Goal: Task Accomplishment & Management: Use online tool/utility

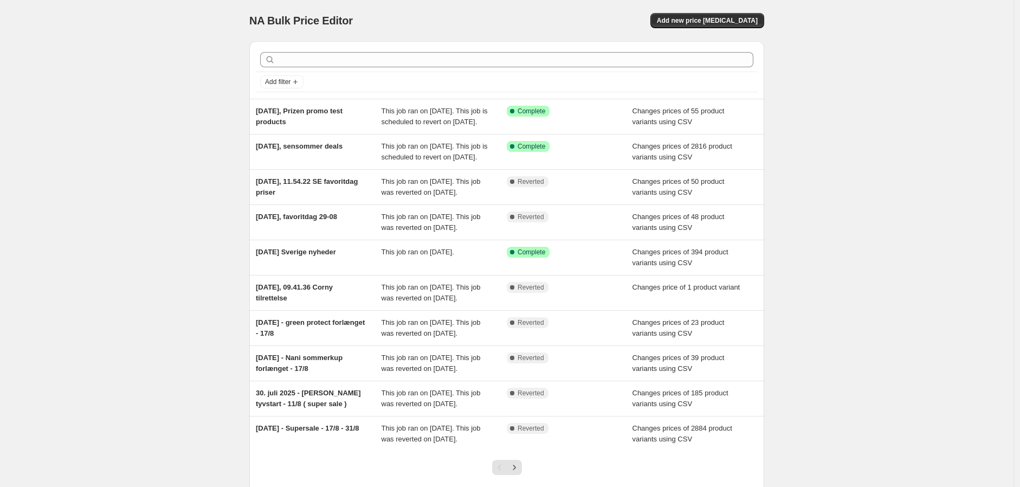
click at [202, 82] on div "NA Bulk Price Editor. This page is ready NA Bulk Price Editor Add new price [ME…" at bounding box center [506, 279] width 1013 height 558
click at [713, 18] on span "Add new price [MEDICAL_DATA]" at bounding box center [707, 20] width 101 height 9
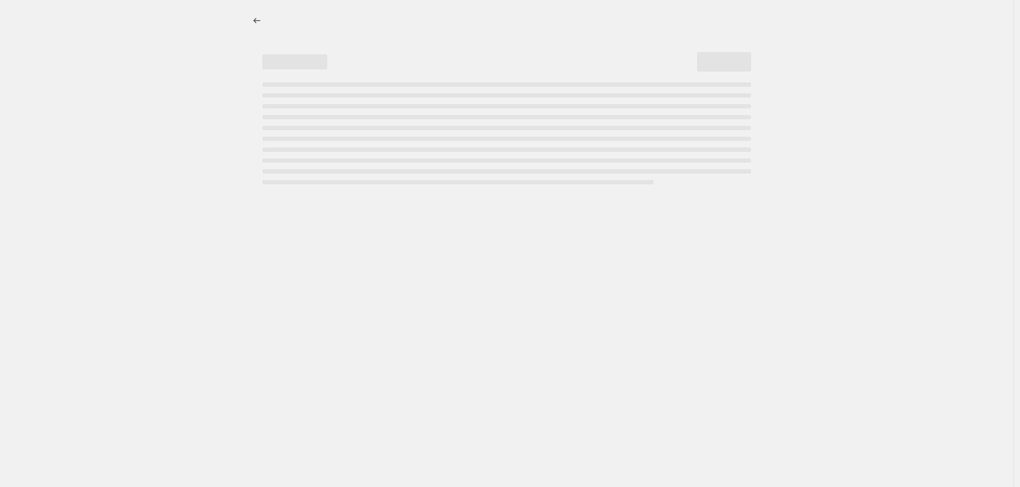
select select "percentage"
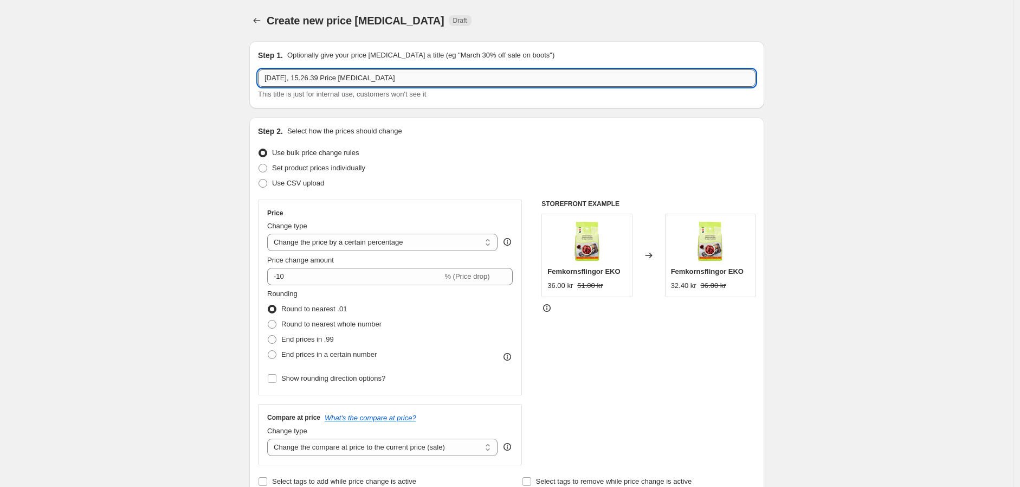
click at [388, 81] on input "[DATE], 15.26.39 Price [MEDICAL_DATA]" at bounding box center [506, 77] width 497 height 17
drag, startPoint x: 419, startPoint y: 75, endPoint x: 311, endPoint y: 79, distance: 109.0
click at [311, 79] on input "[DATE], 15.26.39 Price [MEDICAL_DATA]" at bounding box center [506, 77] width 497 height 17
click at [429, 77] on input "[DATE], 15.26.39 Price [MEDICAL_DATA]" at bounding box center [506, 77] width 497 height 17
drag, startPoint x: 438, startPoint y: 77, endPoint x: 309, endPoint y: 79, distance: 128.5
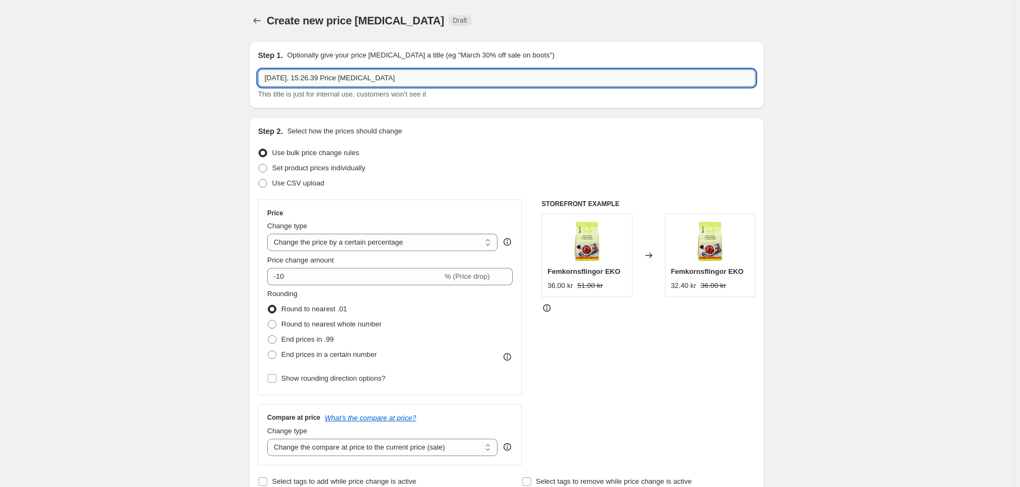
click at [309, 79] on input "[DATE], 15.26.39 Price [MEDICAL_DATA]" at bounding box center [506, 77] width 497 height 17
click at [333, 76] on input "[DATE]," at bounding box center [506, 77] width 497 height 17
click at [331, 73] on input "[DATE], 2" at bounding box center [506, 77] width 497 height 17
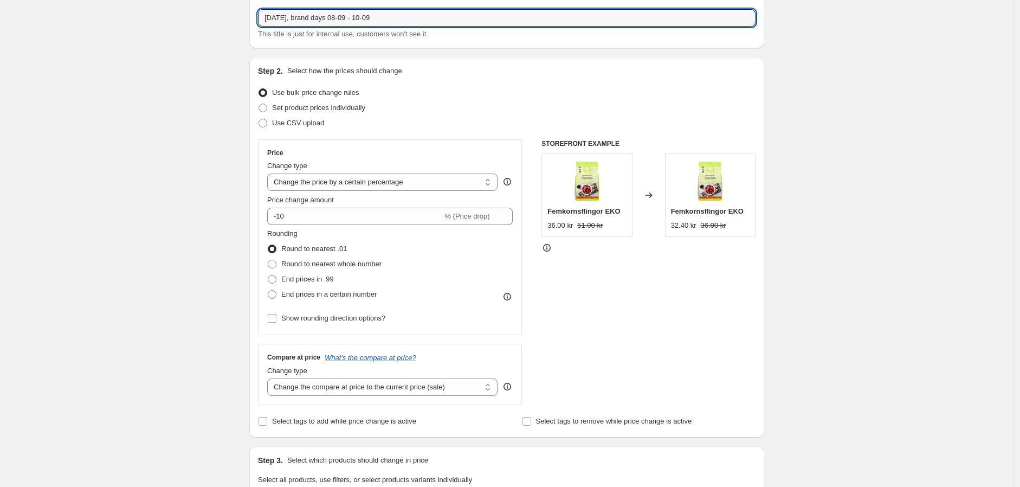
type input "[DATE], brand days 08-09 - 10-09"
click at [237, 71] on div "Create new price [MEDICAL_DATA]. This page is ready Create new price [MEDICAL_D…" at bounding box center [506, 481] width 1013 height 1083
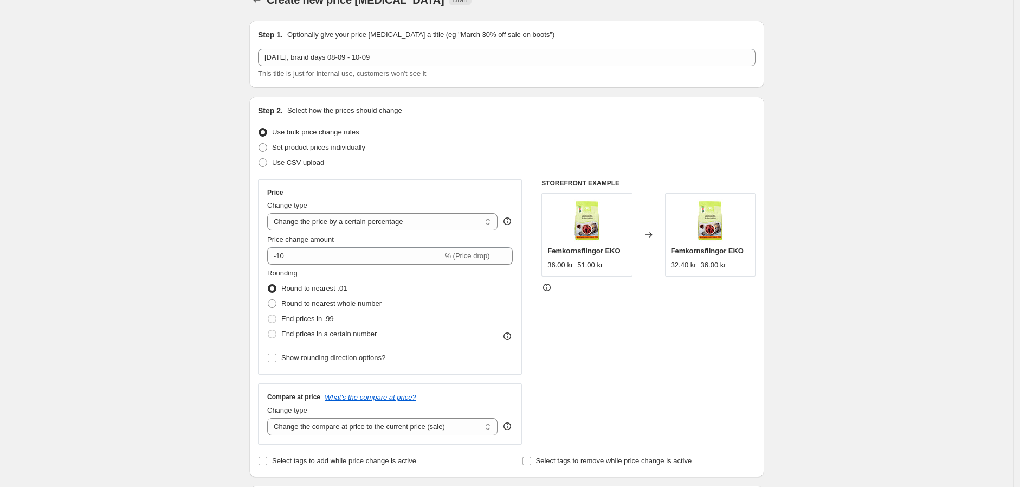
scroll to position [0, 0]
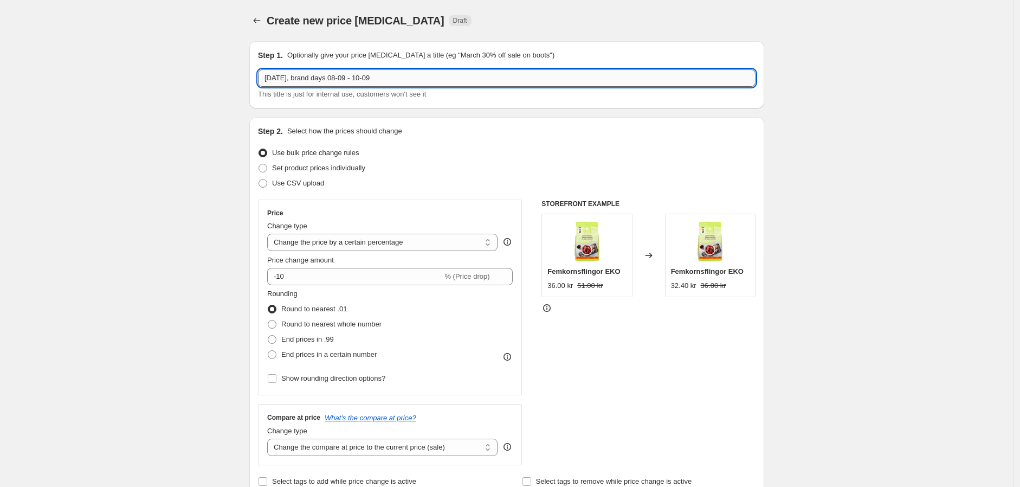
click at [348, 81] on input "[DATE], brand days 08-09 - 10-09" at bounding box center [506, 77] width 497 height 17
click at [338, 79] on input "[DATE], brand days 08-09 - 10-09" at bounding box center [506, 77] width 497 height 17
click at [382, 75] on input "[DATE], brand days 08-09 - 10-09" at bounding box center [506, 77] width 497 height 17
click at [391, 75] on input "[DATE], brand days 08-09 - 10-09" at bounding box center [506, 77] width 497 height 17
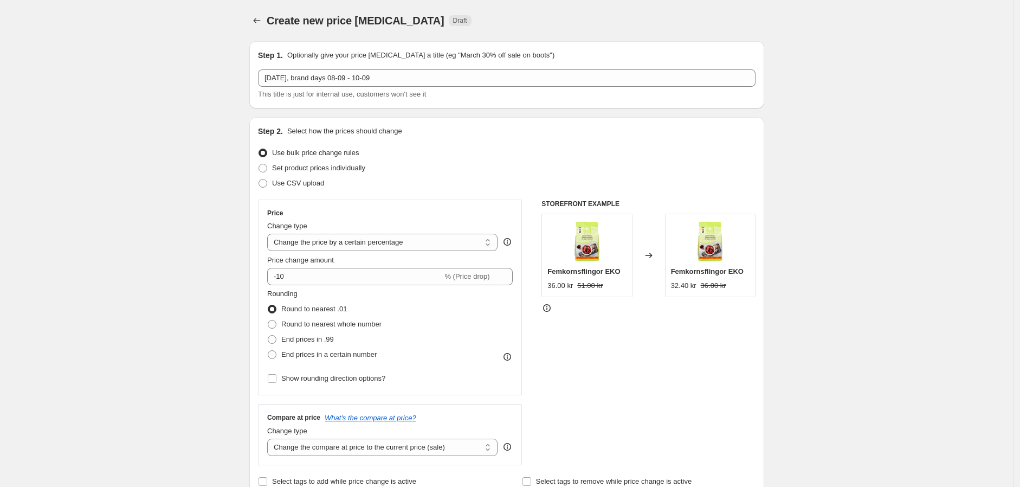
click at [267, 183] on span at bounding box center [262, 183] width 9 height 9
click at [259, 179] on input "Use CSV upload" at bounding box center [258, 179] width 1 height 1
radio input "true"
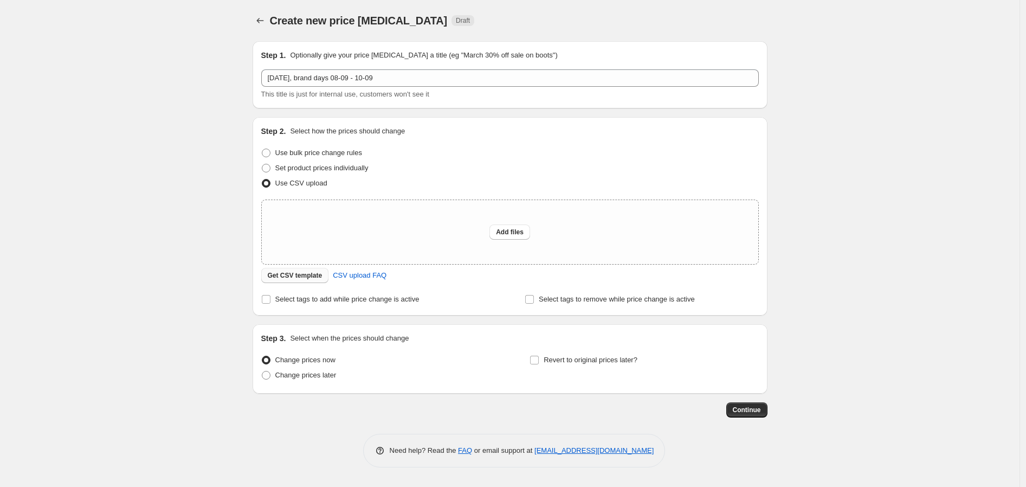
click at [302, 275] on span "Get CSV template" at bounding box center [295, 275] width 55 height 9
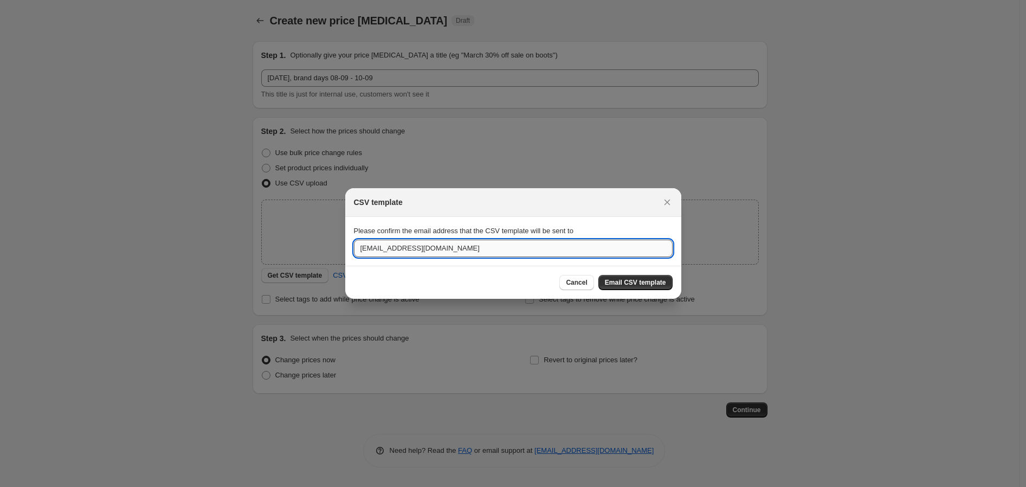
click at [363, 249] on input "[EMAIL_ADDRESS][DOMAIN_NAME]" at bounding box center [513, 248] width 319 height 17
type input "[EMAIL_ADDRESS][DOMAIN_NAME]"
click at [648, 277] on button "Email CSV template" at bounding box center [635, 282] width 74 height 15
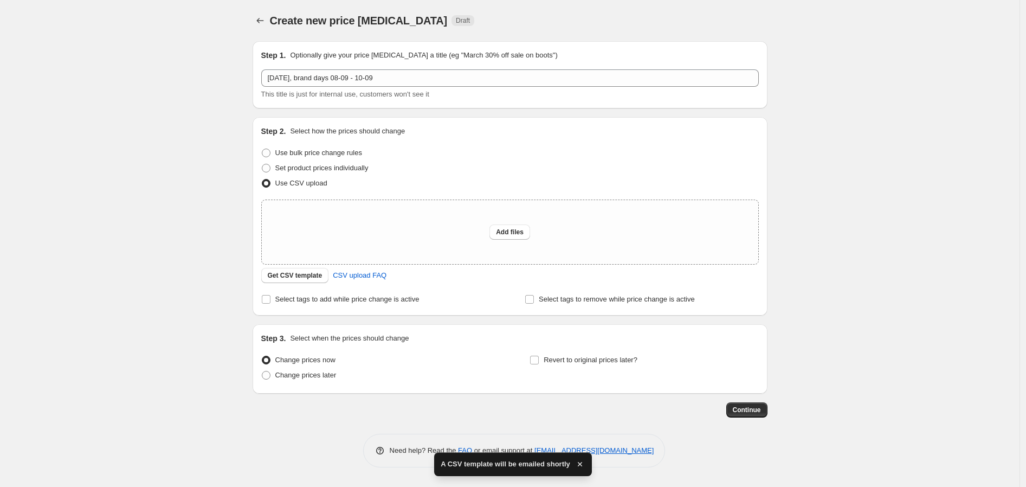
click at [206, 178] on div "Create new price [MEDICAL_DATA]. This page is ready Create new price [MEDICAL_D…" at bounding box center [509, 243] width 1019 height 487
click at [170, 232] on div "Create new price [MEDICAL_DATA]. This page is ready Create new price [MEDICAL_D…" at bounding box center [509, 243] width 1019 height 487
click at [290, 271] on span "Get CSV template" at bounding box center [295, 275] width 55 height 9
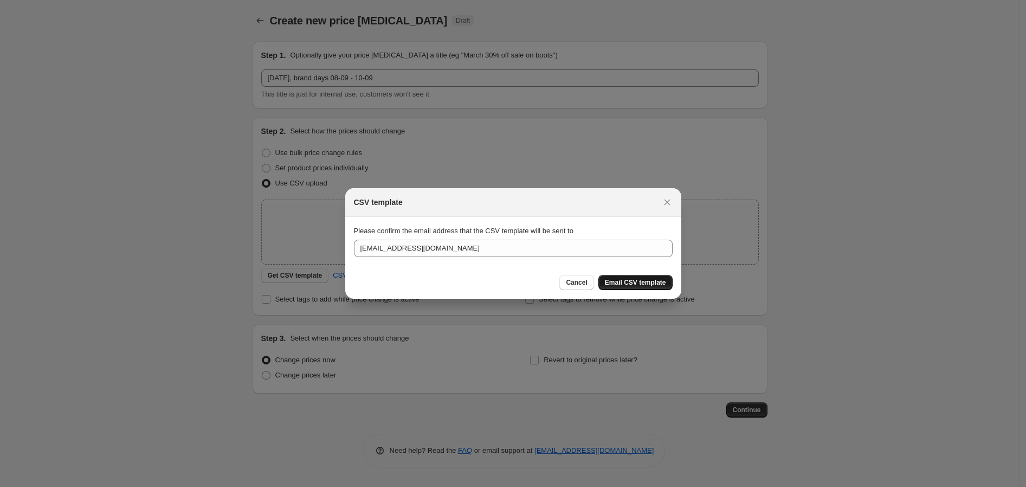
click at [627, 277] on button "Email CSV template" at bounding box center [635, 282] width 74 height 15
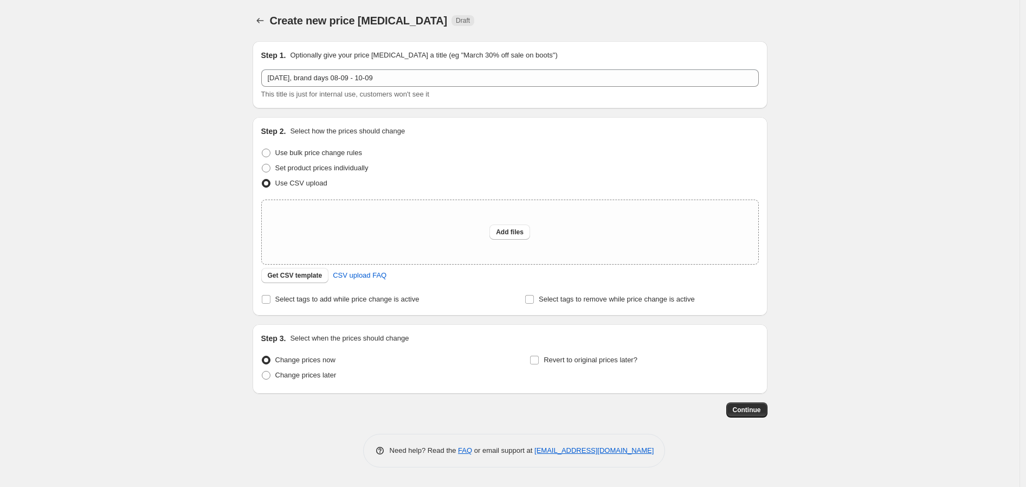
click at [198, 189] on div "Create new price [MEDICAL_DATA]. This page is ready Create new price [MEDICAL_D…" at bounding box center [509, 243] width 1019 height 487
click at [142, 116] on div "Create new price [MEDICAL_DATA]. This page is ready Create new price [MEDICAL_D…" at bounding box center [509, 243] width 1019 height 487
click at [513, 237] on button "Add files" at bounding box center [509, 231] width 41 height 15
type input "C:\fakepath\brand-days-se-badge-1.csv"
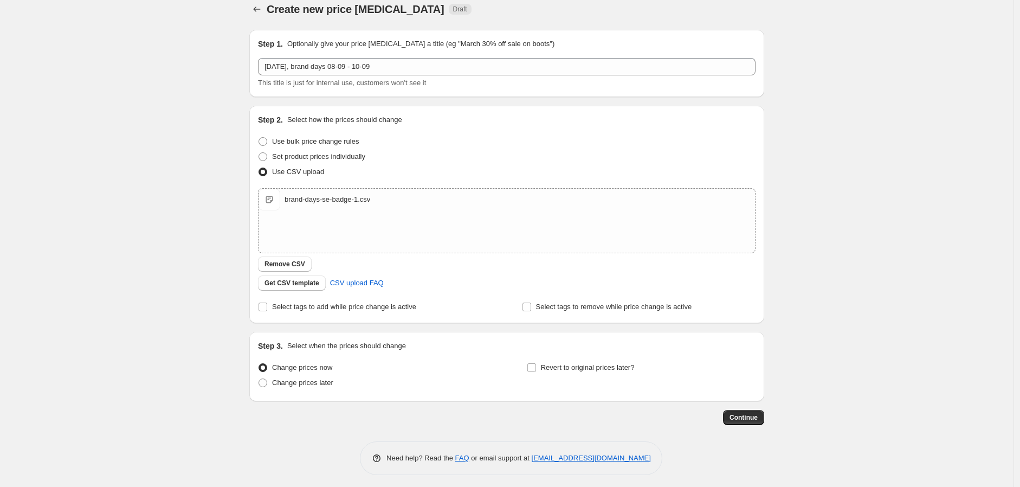
scroll to position [15, 0]
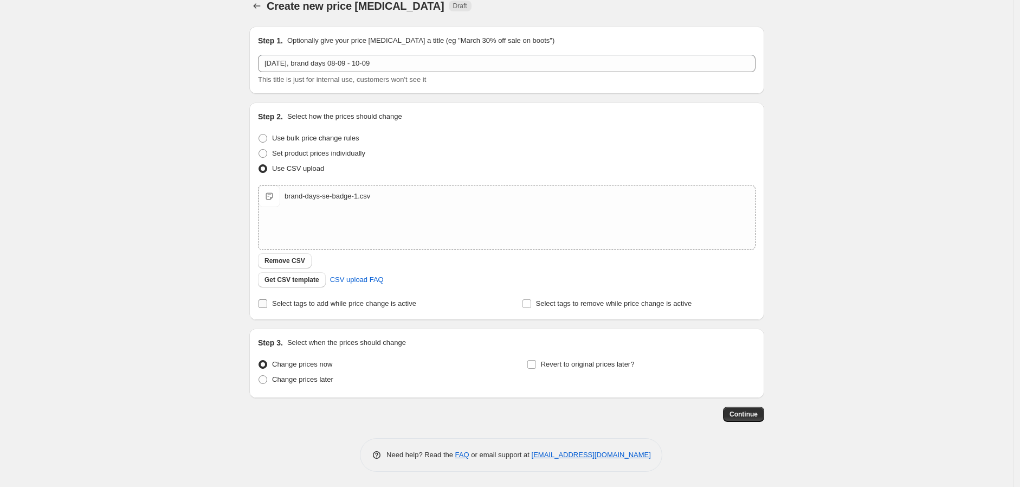
click at [266, 301] on input "Select tags to add while price change is active" at bounding box center [262, 303] width 9 height 9
checkbox input "true"
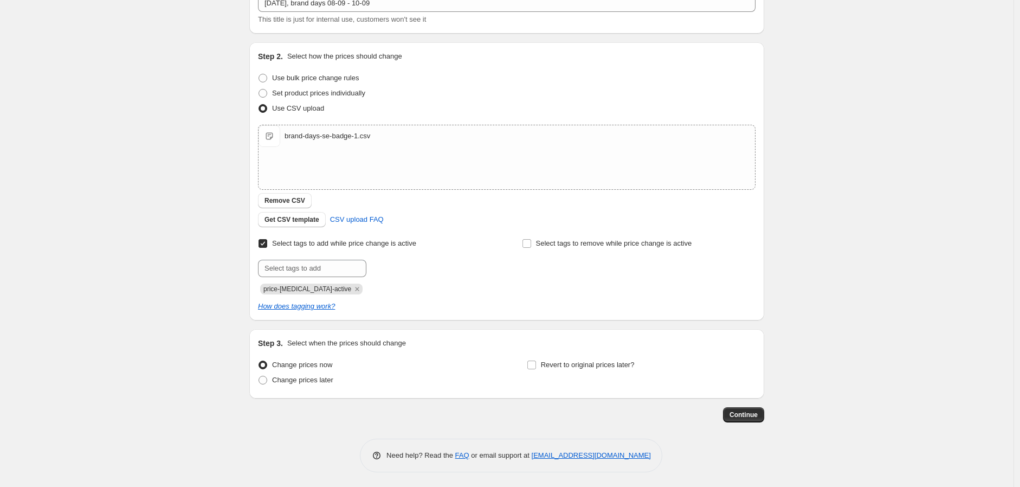
scroll to position [76, 0]
click at [262, 380] on span at bounding box center [262, 378] width 9 height 9
click at [259, 375] on input "Change prices later" at bounding box center [258, 374] width 1 height 1
radio input "true"
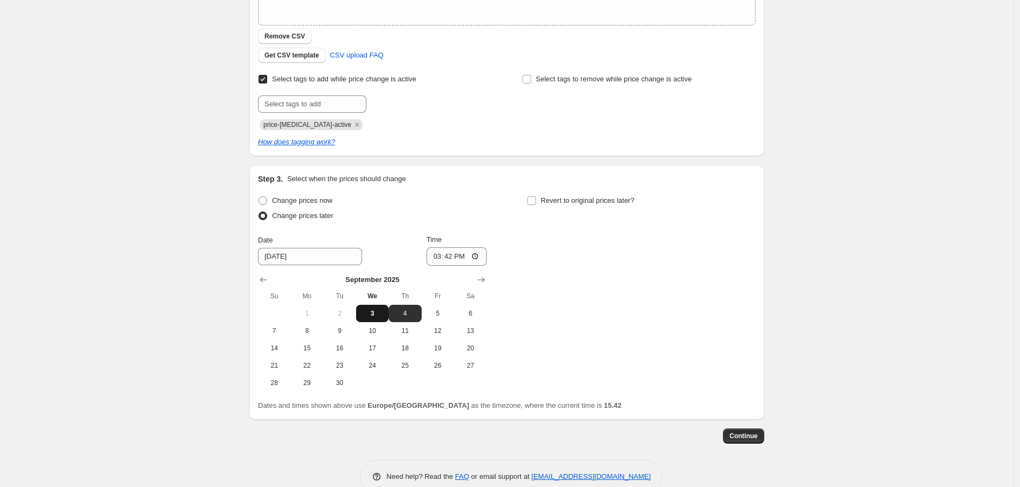
scroll to position [256, 0]
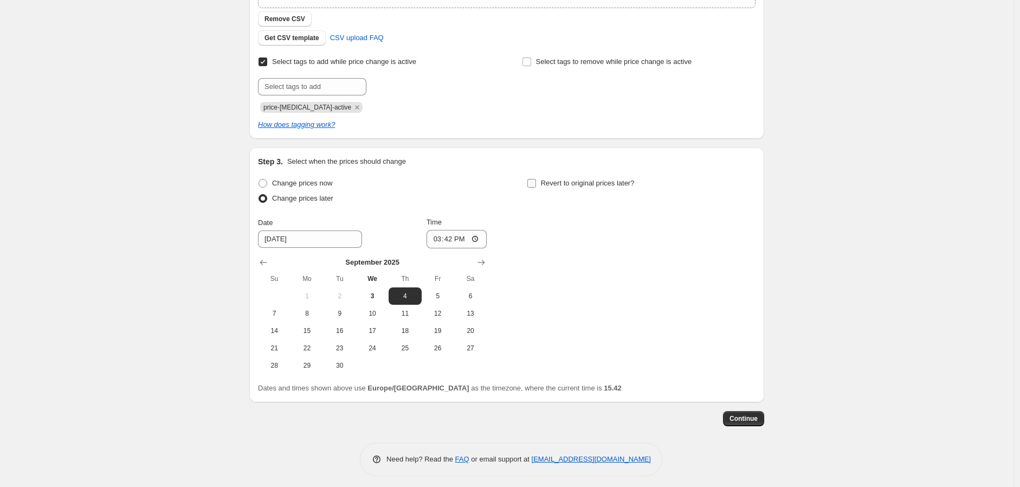
click at [534, 186] on input "Revert to original prices later?" at bounding box center [531, 183] width 9 height 9
checkbox input "true"
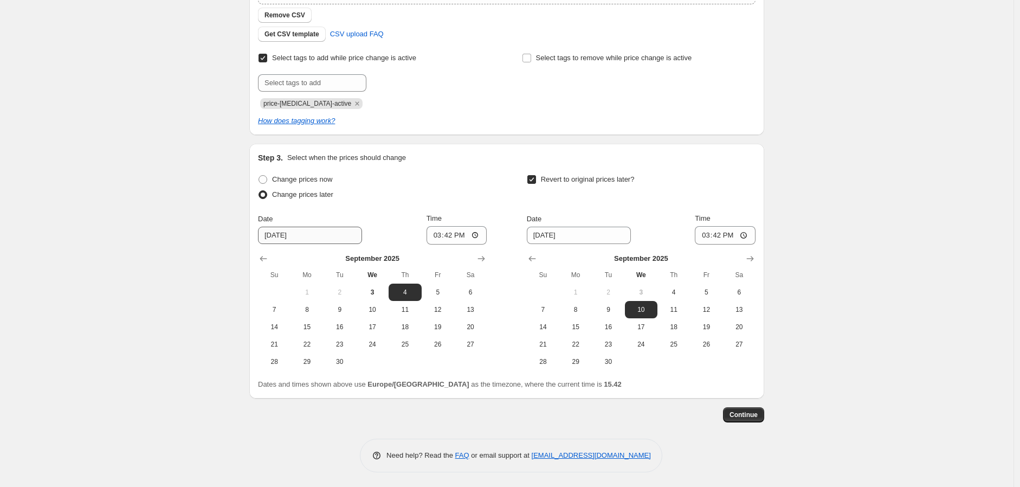
scroll to position [261, 0]
click at [303, 238] on input "[DATE]" at bounding box center [310, 234] width 104 height 17
click at [302, 308] on span "8" at bounding box center [307, 309] width 24 height 9
click at [474, 235] on input "15:42" at bounding box center [456, 234] width 61 height 18
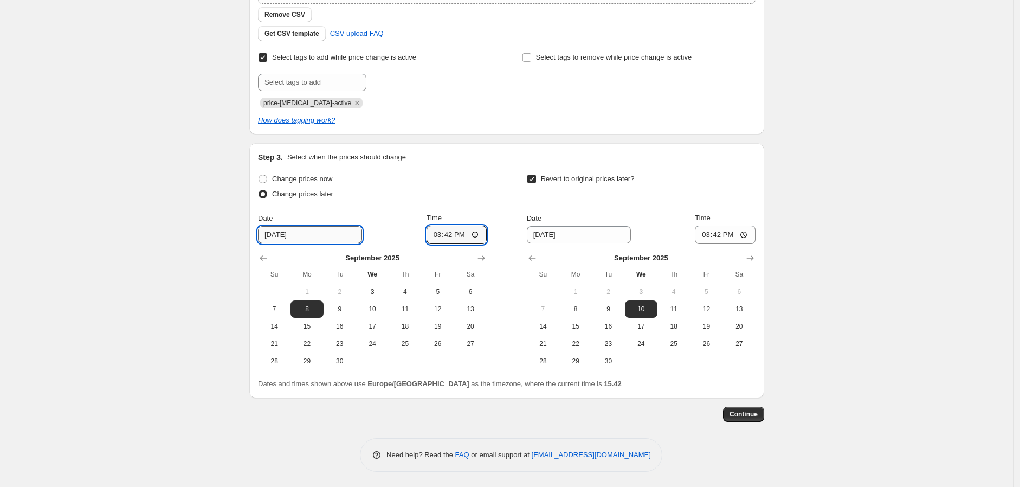
click at [273, 234] on input "[DATE]" at bounding box center [310, 234] width 104 height 17
click at [279, 311] on span "7" at bounding box center [274, 309] width 24 height 9
type input "[DATE]"
click at [452, 235] on input "15:42" at bounding box center [456, 234] width 61 height 18
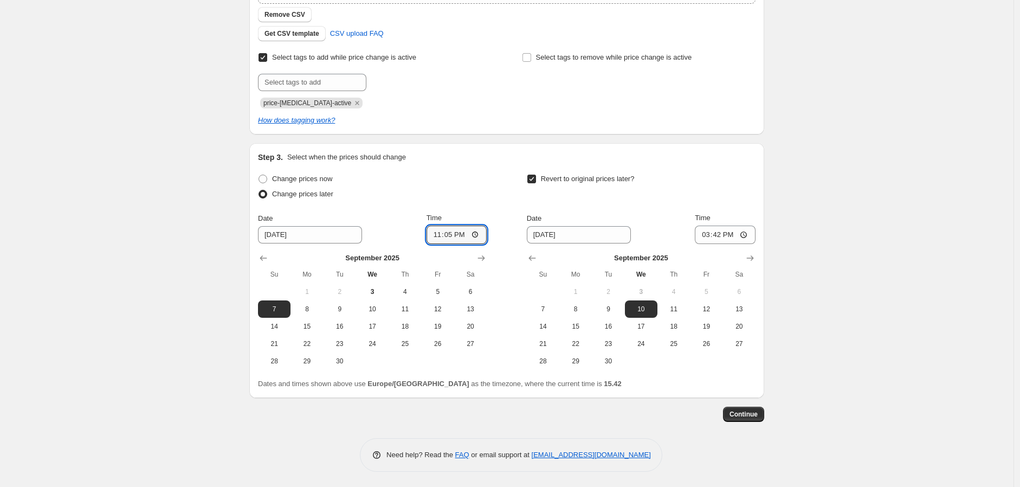
type input "23:59"
click at [651, 307] on span "10" at bounding box center [641, 309] width 24 height 9
click at [644, 308] on span "10" at bounding box center [641, 309] width 24 height 9
click at [755, 231] on input "15:42" at bounding box center [725, 234] width 61 height 18
click at [740, 234] on input "15:42" at bounding box center [725, 234] width 61 height 18
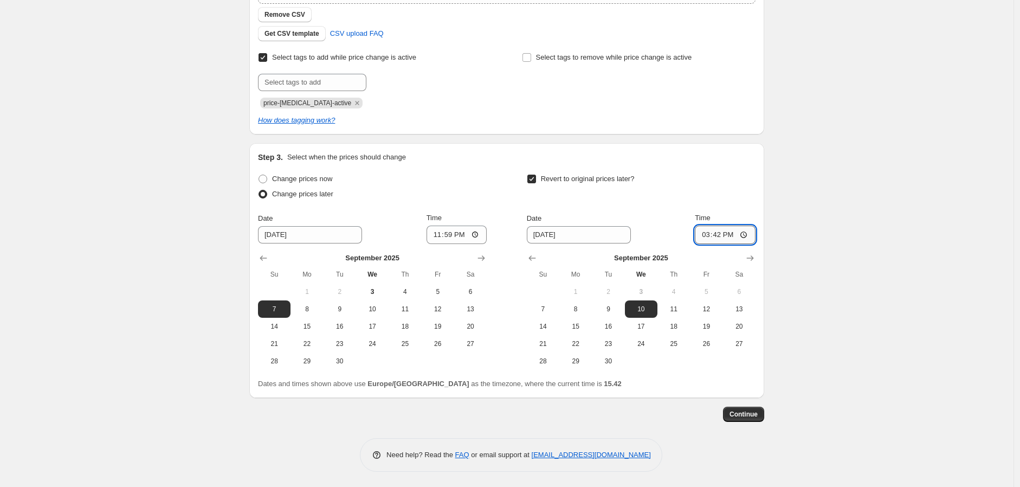
click at [745, 234] on input "15:42" at bounding box center [725, 234] width 61 height 18
type input "00:01"
click at [672, 212] on div "Date [DATE] Time 00:01" at bounding box center [641, 227] width 229 height 31
click at [652, 203] on div "Revert to original prices later? Date [DATE] Time 00:[DATE] Mo Tu We Th Fr Sa 1…" at bounding box center [641, 270] width 229 height 198
click at [543, 233] on input "[DATE]" at bounding box center [579, 234] width 104 height 17
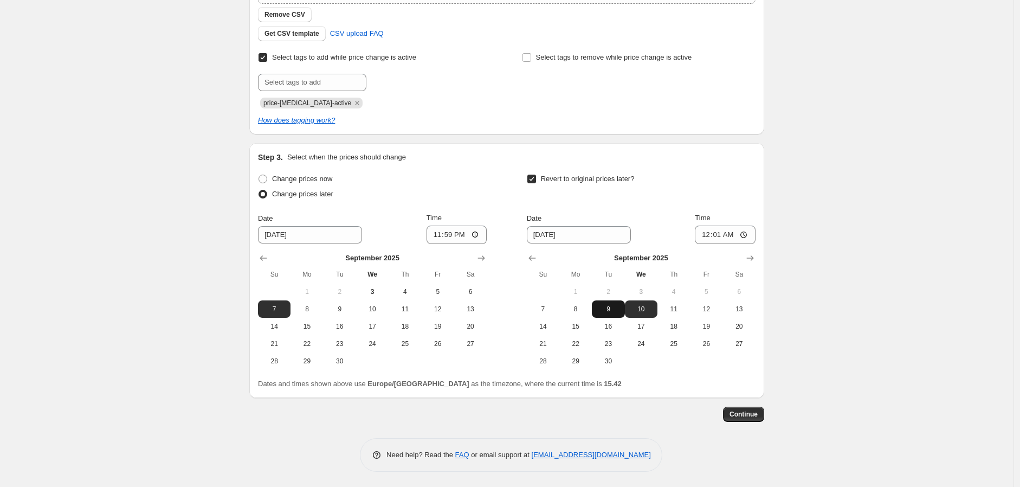
click at [610, 310] on span "9" at bounding box center [608, 309] width 24 height 9
type input "[DATE]"
click at [720, 234] on input "00:01" at bounding box center [725, 234] width 61 height 18
type input "23:59"
click at [701, 192] on div "Revert to original prices later?" at bounding box center [641, 187] width 229 height 33
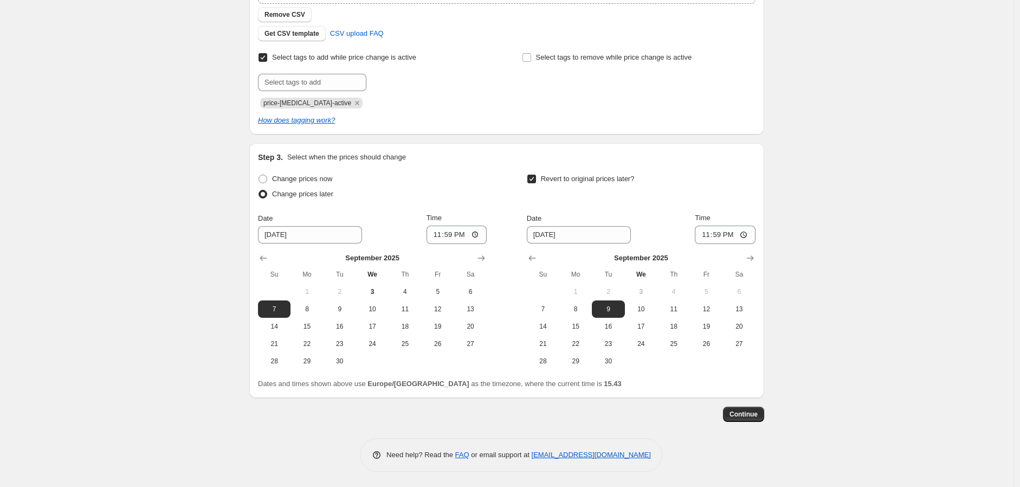
click at [161, 229] on div "Create new price [MEDICAL_DATA]. This page is ready Create new price [MEDICAL_D…" at bounding box center [506, 113] width 1013 height 748
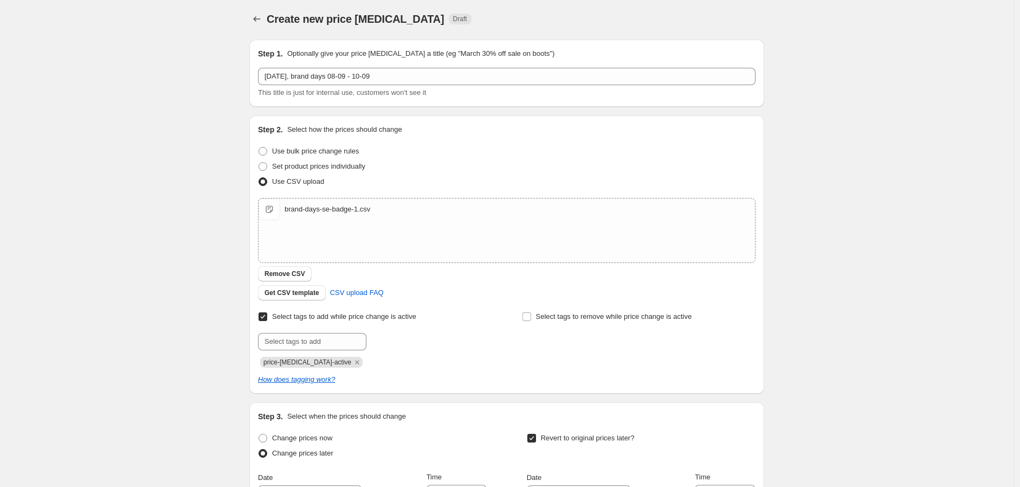
scroll to position [0, 0]
click at [528, 319] on input "Select tags to remove while price change is active" at bounding box center [526, 318] width 9 height 9
checkbox input "true"
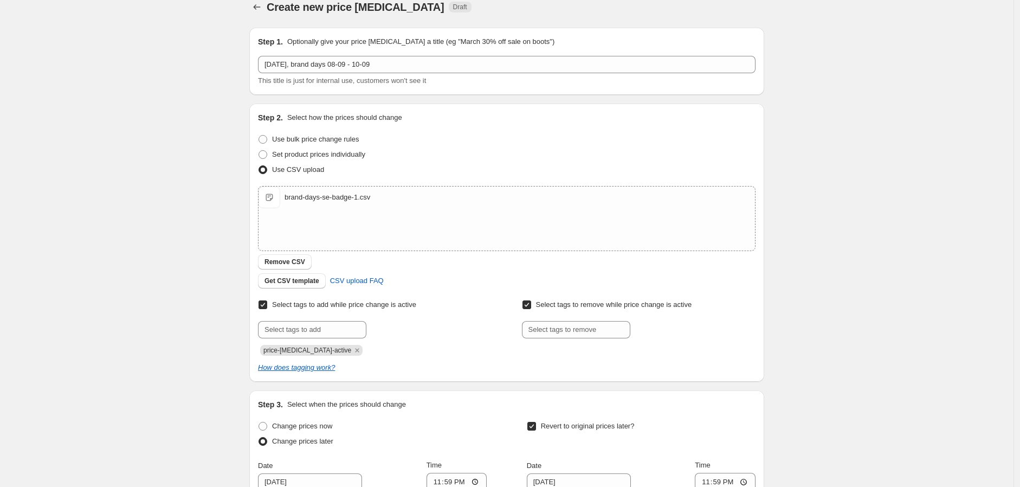
scroll to position [60, 0]
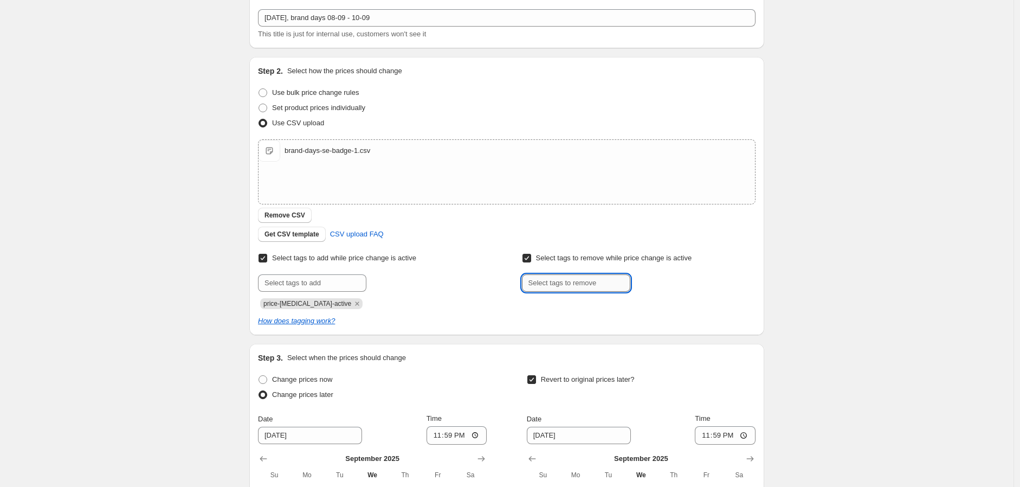
click at [551, 283] on input "text" at bounding box center [576, 282] width 108 height 17
type input "f"
drag, startPoint x: 323, startPoint y: 23, endPoint x: 175, endPoint y: 14, distance: 148.2
click at [175, 14] on div "Create new price [MEDICAL_DATA]. This page is ready Create new price [MEDICAL_D…" at bounding box center [506, 314] width 1013 height 748
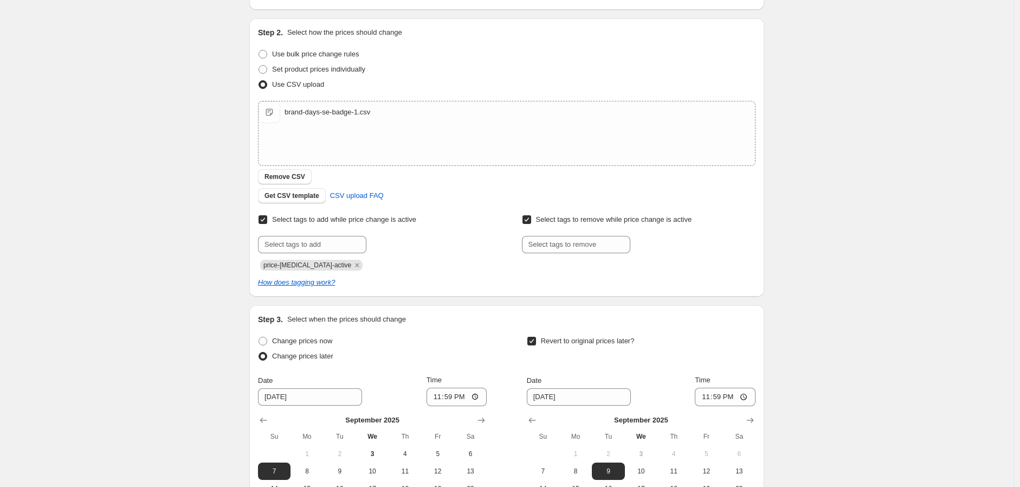
scroll to position [120, 0]
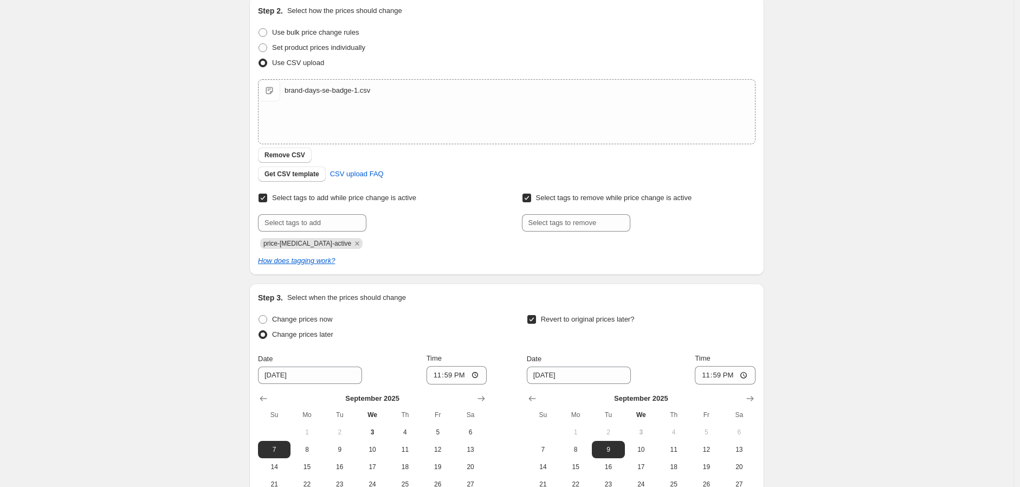
click at [529, 198] on input "Select tags to remove while price change is active" at bounding box center [526, 197] width 9 height 9
checkbox input "false"
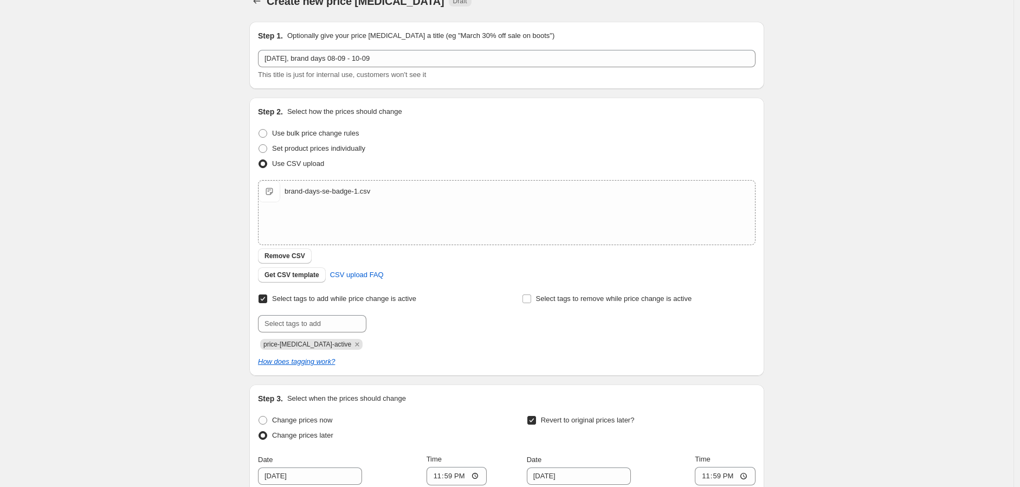
scroll to position [261, 0]
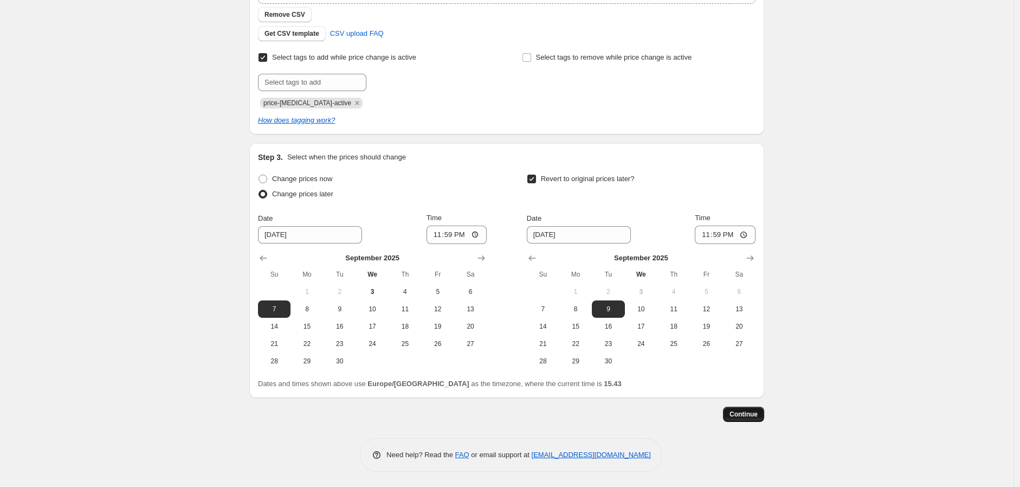
click at [741, 411] on span "Continue" at bounding box center [743, 414] width 28 height 9
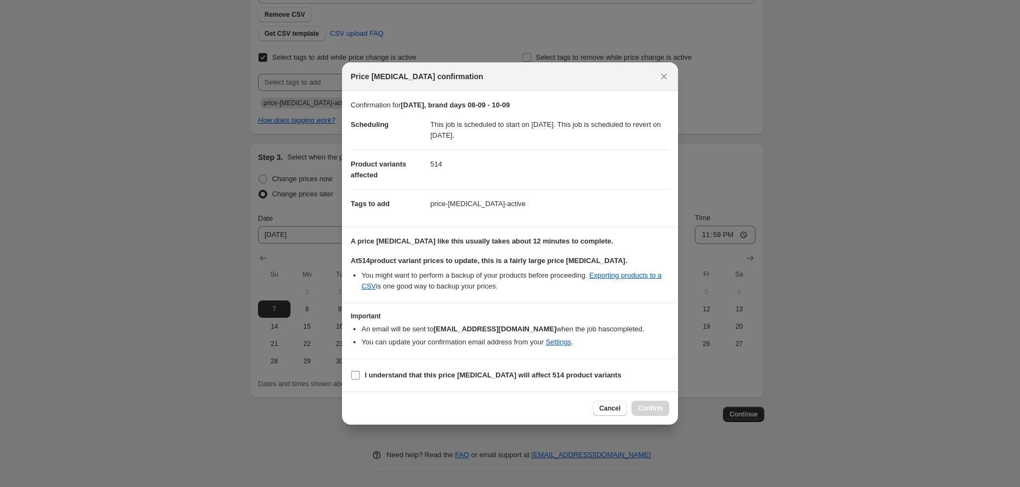
drag, startPoint x: 372, startPoint y: 370, endPoint x: 383, endPoint y: 373, distance: 11.8
click at [372, 371] on b "I understand that this price [MEDICAL_DATA] will affect 514 product variants" at bounding box center [493, 375] width 256 height 8
click at [360, 371] on input "I understand that this price [MEDICAL_DATA] will affect 514 product variants" at bounding box center [355, 375] width 9 height 9
checkbox input "true"
click at [656, 407] on span "Confirm" at bounding box center [650, 408] width 25 height 9
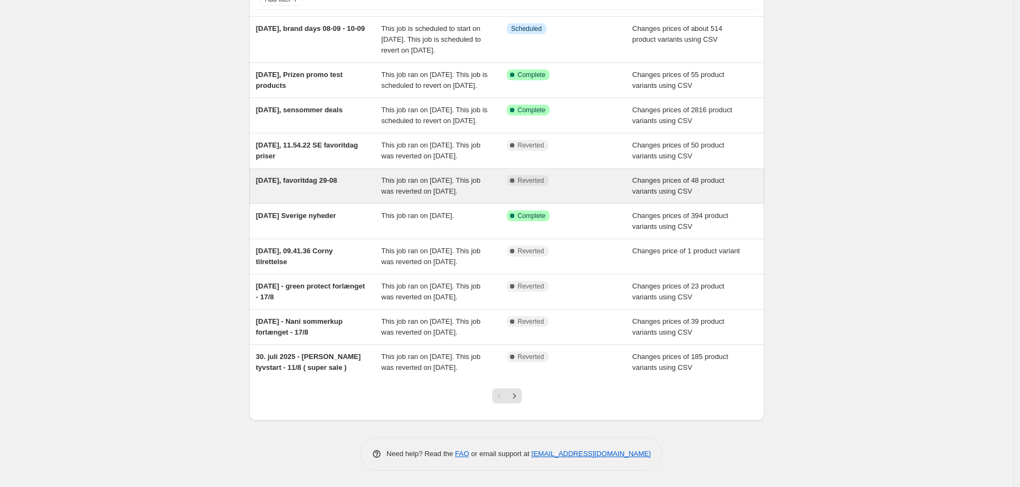
scroll to position [180, 0]
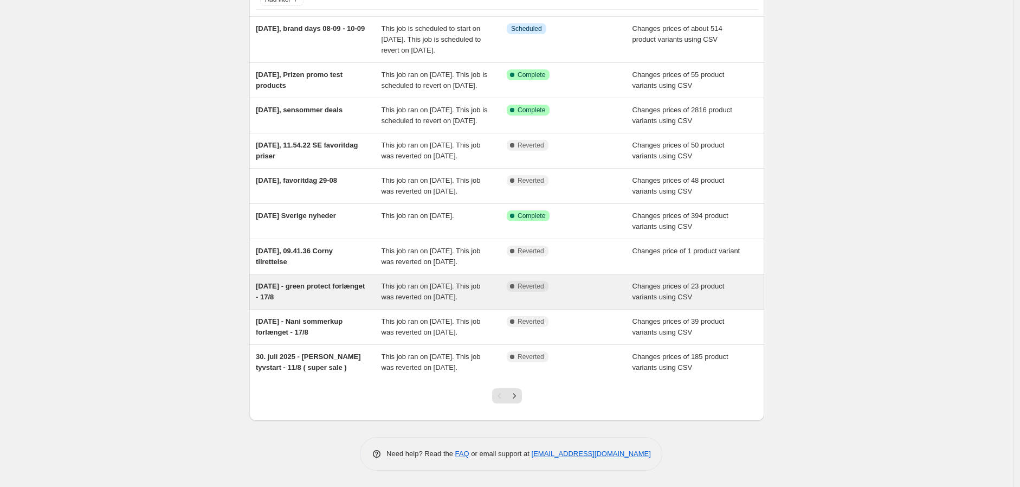
click at [320, 282] on span "[DATE] - green protect forlænget - 17/8" at bounding box center [310, 291] width 109 height 19
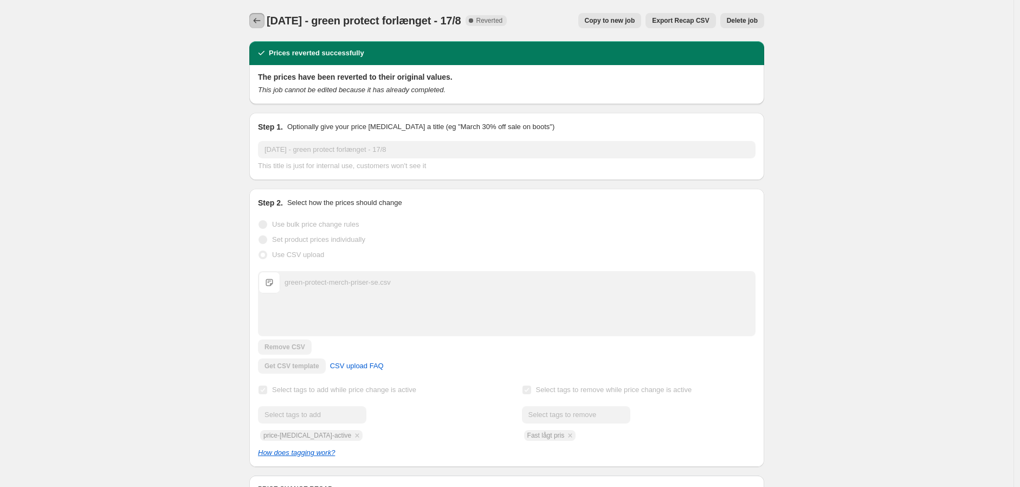
click at [261, 16] on icon "Price change jobs" at bounding box center [256, 20] width 11 height 11
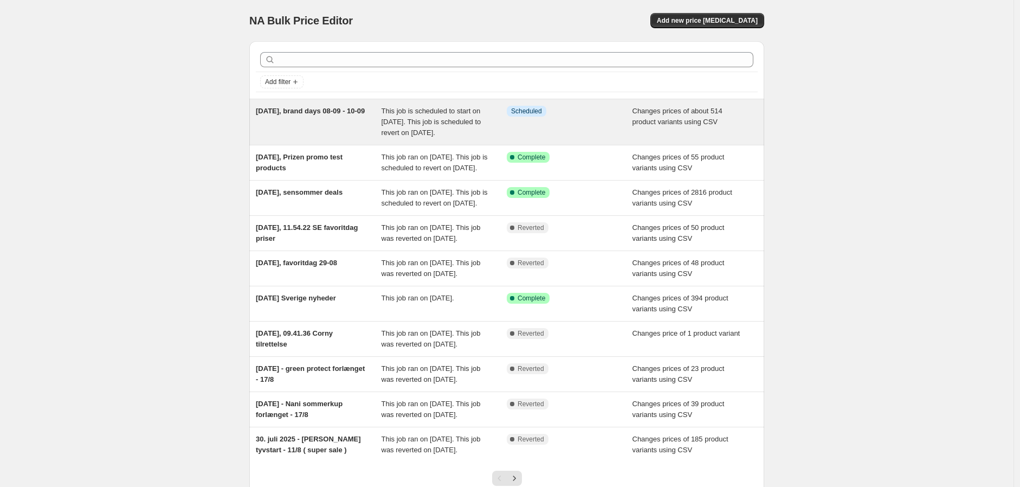
click at [305, 114] on span "[DATE], brand days 08-09 - 10-09" at bounding box center [310, 111] width 109 height 8
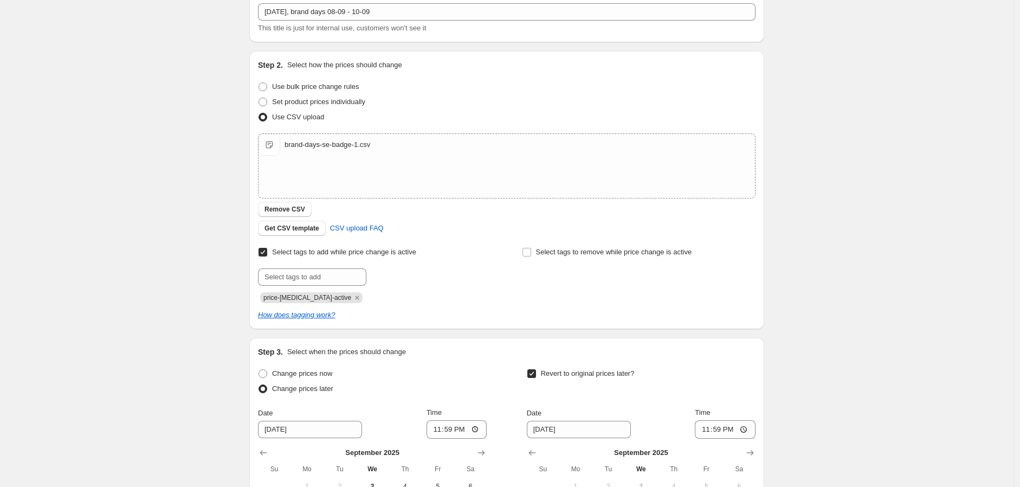
scroll to position [146, 0]
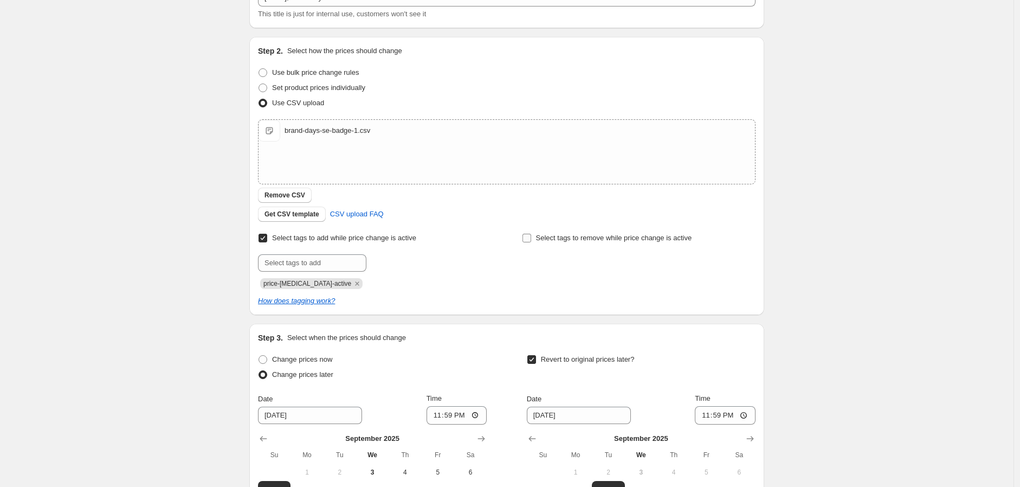
click at [531, 235] on input "Select tags to remove while price change is active" at bounding box center [526, 238] width 9 height 9
checkbox input "true"
click at [545, 267] on input "text" at bounding box center [576, 262] width 108 height 17
type input "Fast lågt pris"
click at [671, 260] on span "Fast lågt pr..." at bounding box center [674, 262] width 40 height 8
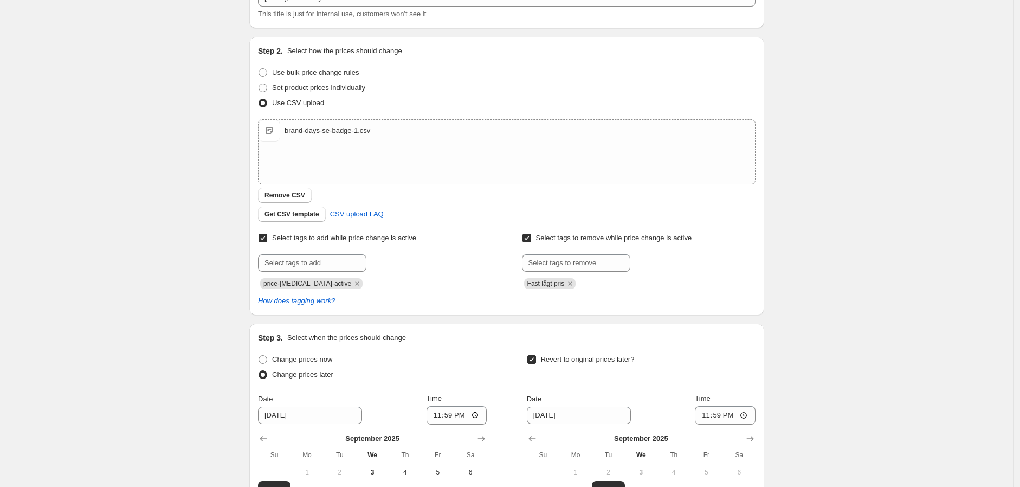
click at [477, 223] on div "Step 2. Select how the prices should change Use bulk price change rules Set pro…" at bounding box center [506, 176] width 497 height 261
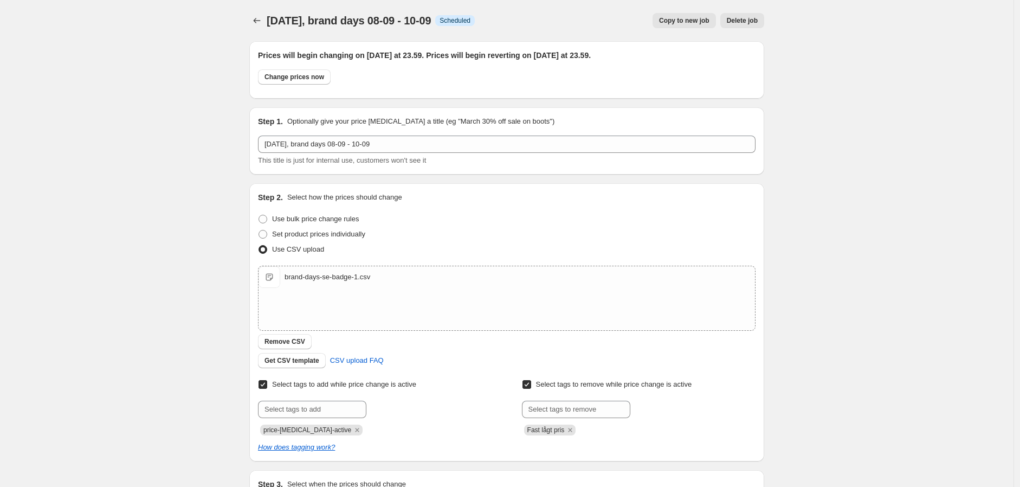
scroll to position [327, 0]
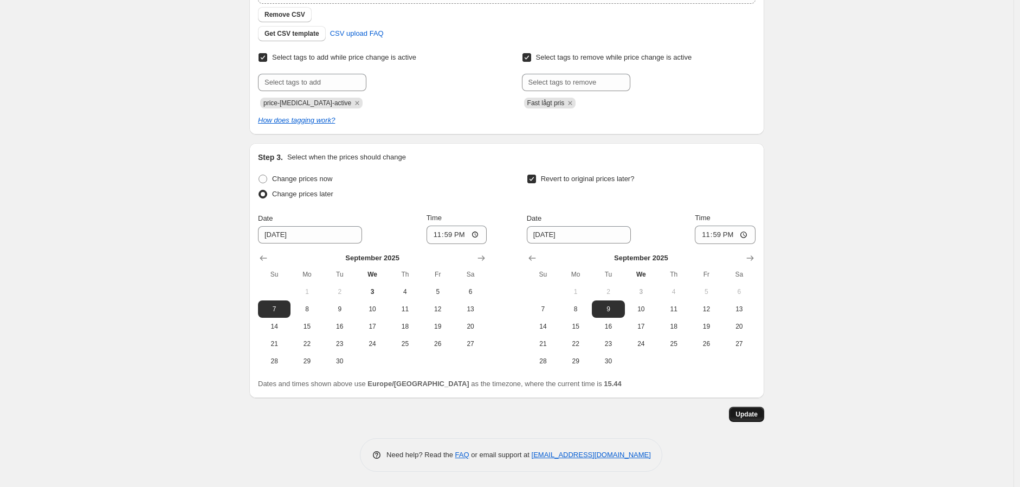
click at [744, 407] on button "Update" at bounding box center [746, 413] width 35 height 15
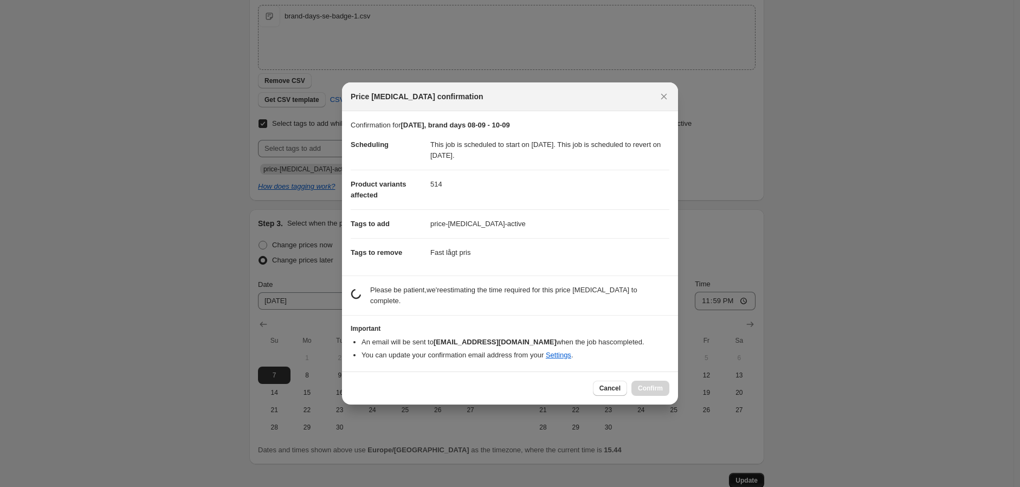
scroll to position [0, 0]
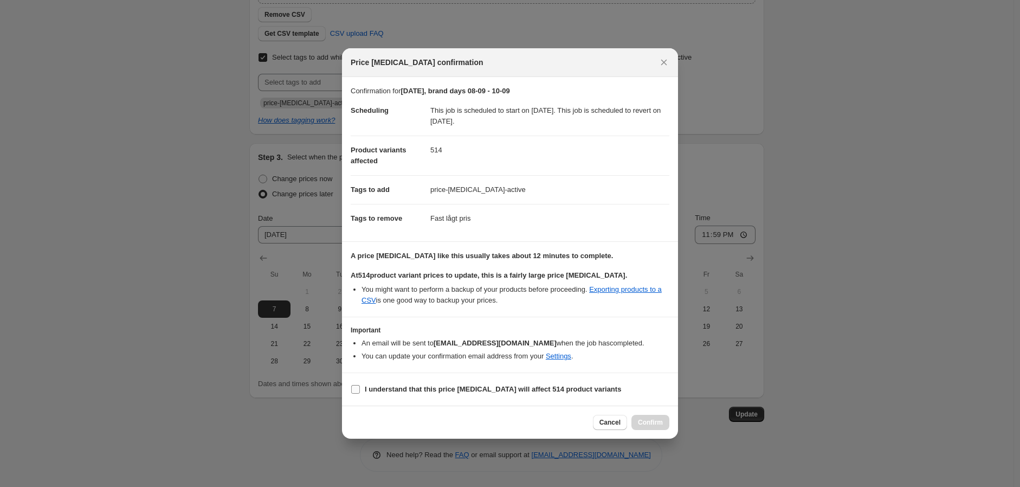
click at [351, 394] on span ":r7k:" at bounding box center [356, 389] width 10 height 10
click at [351, 393] on input "I understand that this price [MEDICAL_DATA] will affect 514 product variants" at bounding box center [355, 389] width 9 height 9
checkbox input "true"
click at [643, 428] on button "Confirm" at bounding box center [650, 422] width 38 height 15
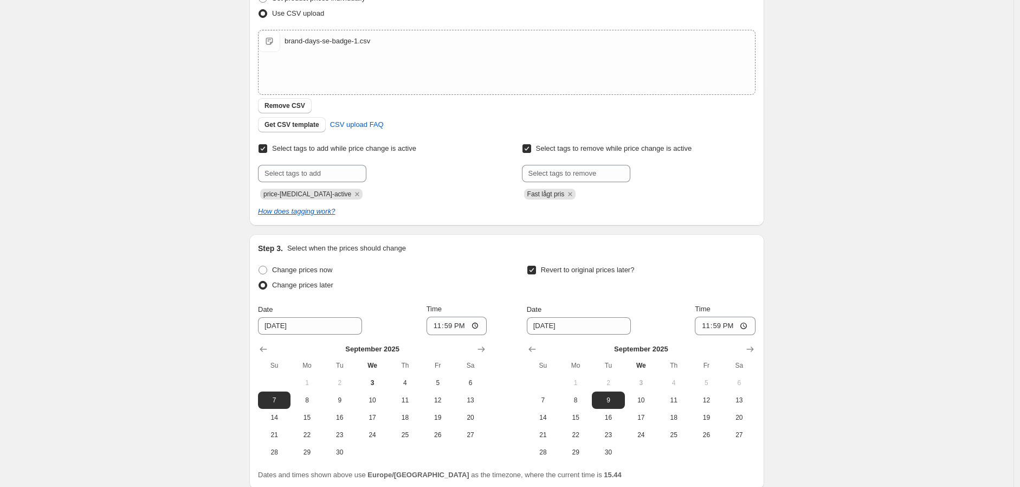
scroll to position [327, 0]
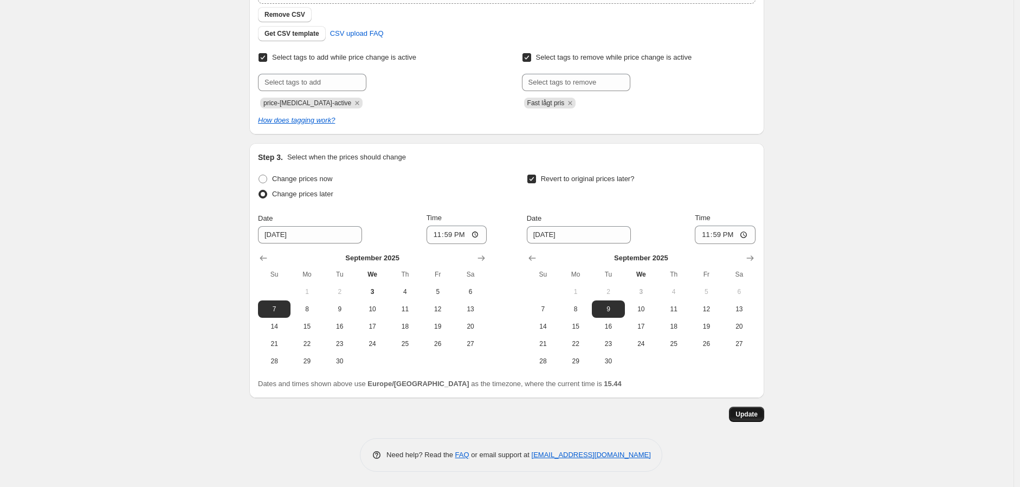
click at [740, 410] on span "Update" at bounding box center [746, 414] width 22 height 9
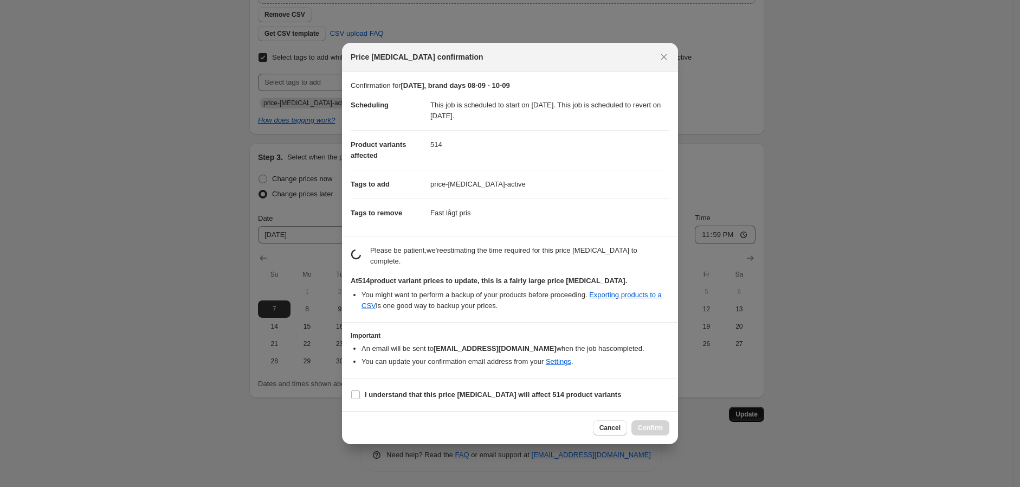
scroll to position [0, 0]
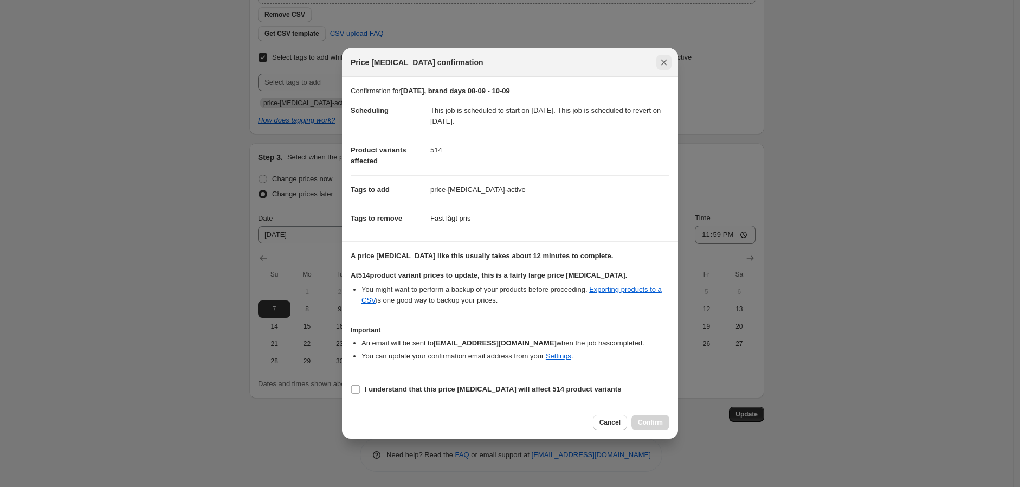
click at [662, 57] on icon "Close" at bounding box center [663, 62] width 11 height 11
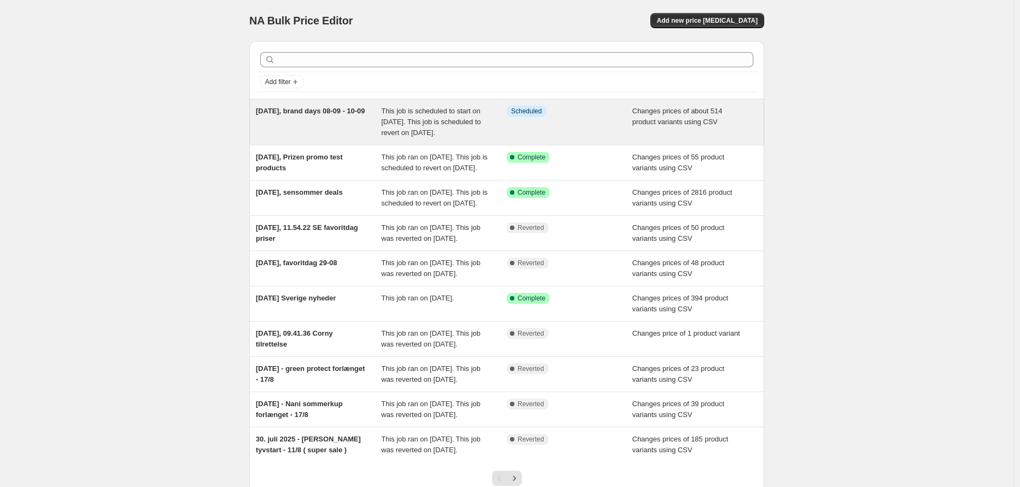
click at [322, 113] on span "[DATE], brand days 08-09 - 10-09" at bounding box center [310, 111] width 109 height 8
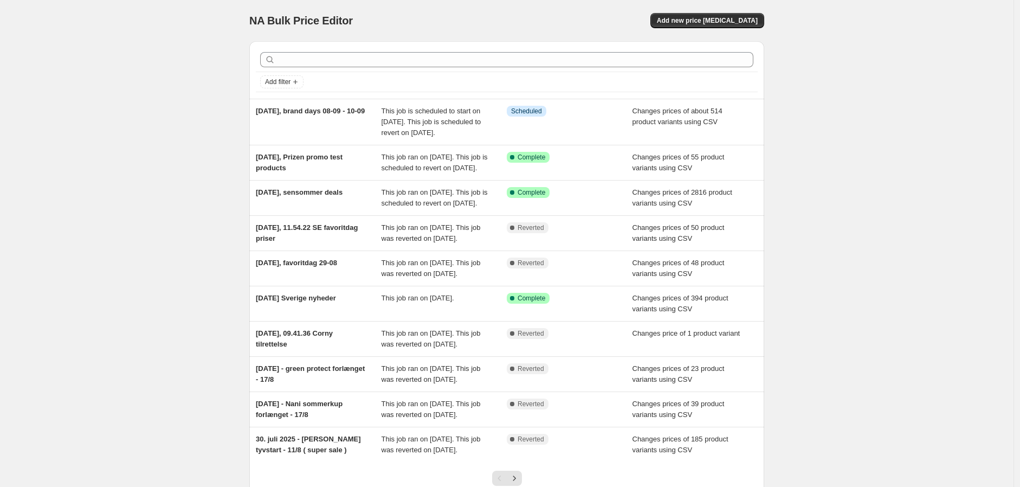
click at [142, 133] on div "NA Bulk Price Editor. This page is ready NA Bulk Price Editor Add new price [ME…" at bounding box center [506, 284] width 1013 height 569
click at [153, 120] on div "NA Bulk Price Editor. This page is ready NA Bulk Price Editor Add new price [ME…" at bounding box center [506, 284] width 1013 height 569
click at [170, 82] on div "NA Bulk Price Editor. This page is ready NA Bulk Price Editor Add new price [ME…" at bounding box center [506, 284] width 1013 height 569
click at [209, 80] on div "NA Bulk Price Editor. This page is ready NA Bulk Price Editor Add new price [ME…" at bounding box center [506, 284] width 1013 height 569
click at [192, 122] on div "NA Bulk Price Editor. This page is ready NA Bulk Price Editor Add new price [ME…" at bounding box center [506, 284] width 1013 height 569
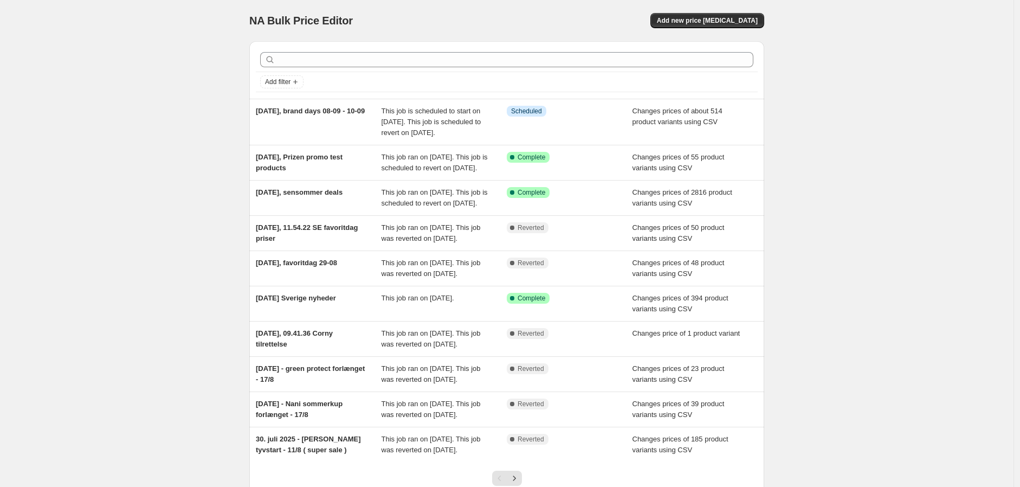
click at [203, 117] on div "NA Bulk Price Editor. This page is ready NA Bulk Price Editor Add new price [ME…" at bounding box center [506, 284] width 1013 height 569
click at [223, 102] on div "NA Bulk Price Editor. This page is ready NA Bulk Price Editor Add new price [ME…" at bounding box center [506, 284] width 1013 height 569
click at [182, 94] on div "NA Bulk Price Editor. This page is ready NA Bulk Price Editor Add new price [ME…" at bounding box center [506, 284] width 1013 height 569
click at [210, 150] on div "NA Bulk Price Editor. This page is ready NA Bulk Price Editor Add new price [ME…" at bounding box center [506, 284] width 1013 height 569
